Goal: Transaction & Acquisition: Purchase product/service

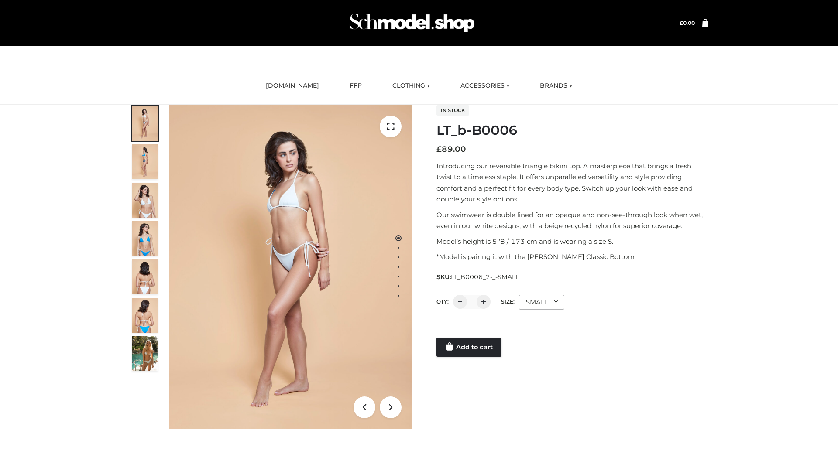
click at [470, 347] on link "Add to cart" at bounding box center [468, 347] width 65 height 19
